Goal: Information Seeking & Learning: Understand process/instructions

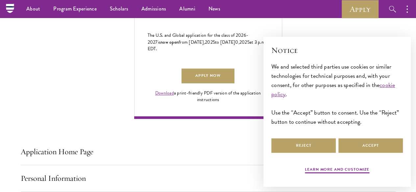
scroll to position [431, 0]
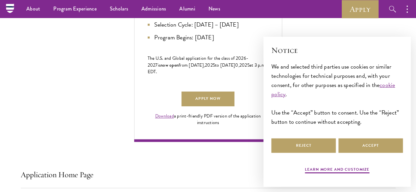
scroll to position [408, 0]
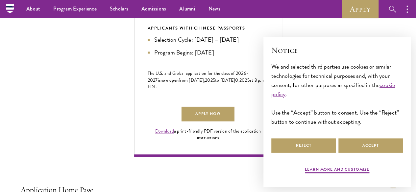
scroll to position [390, 0]
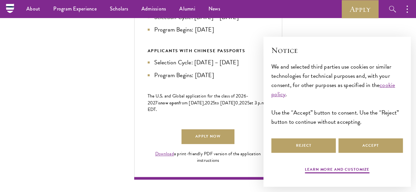
scroll to position [369, 0]
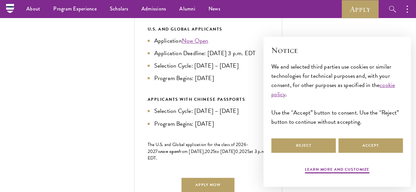
scroll to position [319, 0]
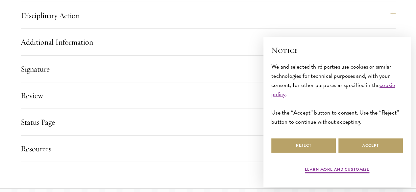
scroll to position [941, 0]
